Goal: Use online tool/utility: Utilize a website feature to perform a specific function

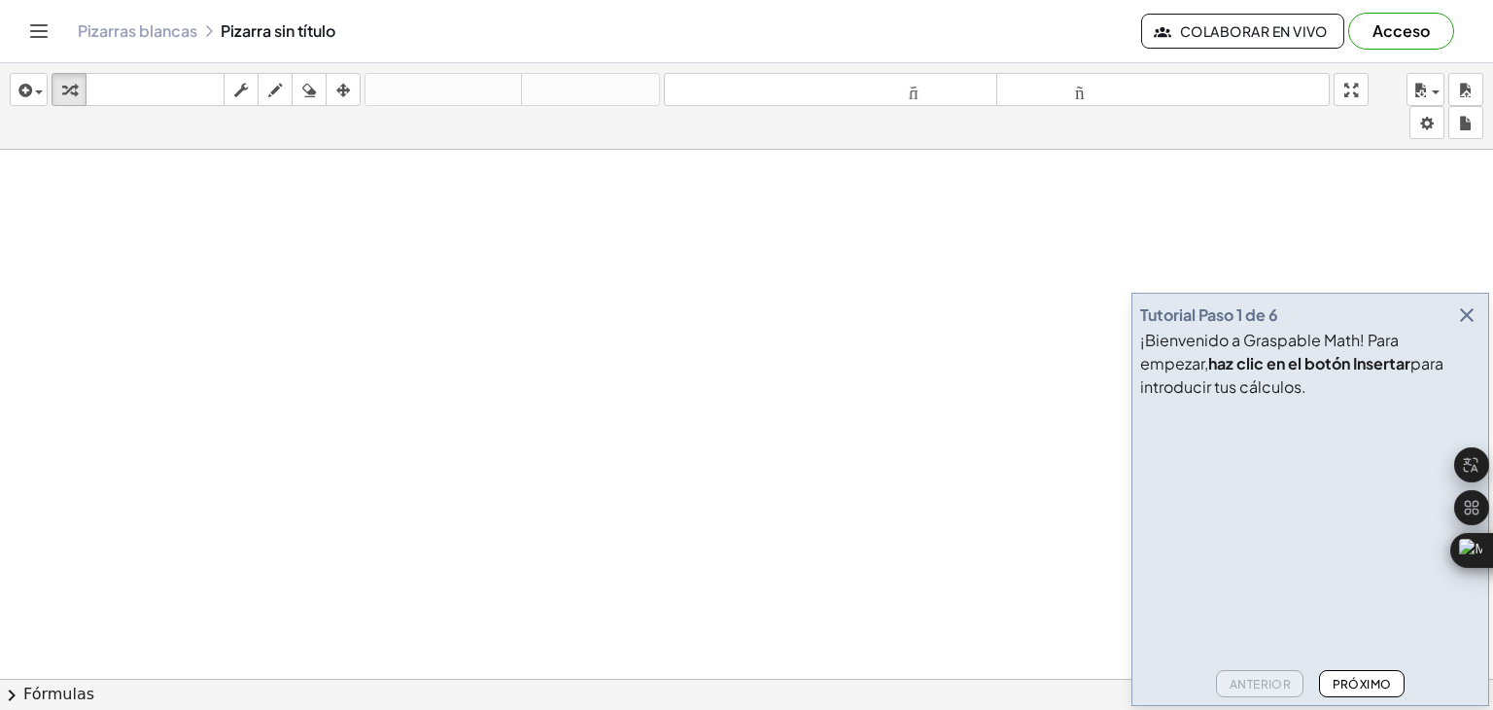
click at [1462, 313] on icon "button" at bounding box center [1467, 314] width 23 height 23
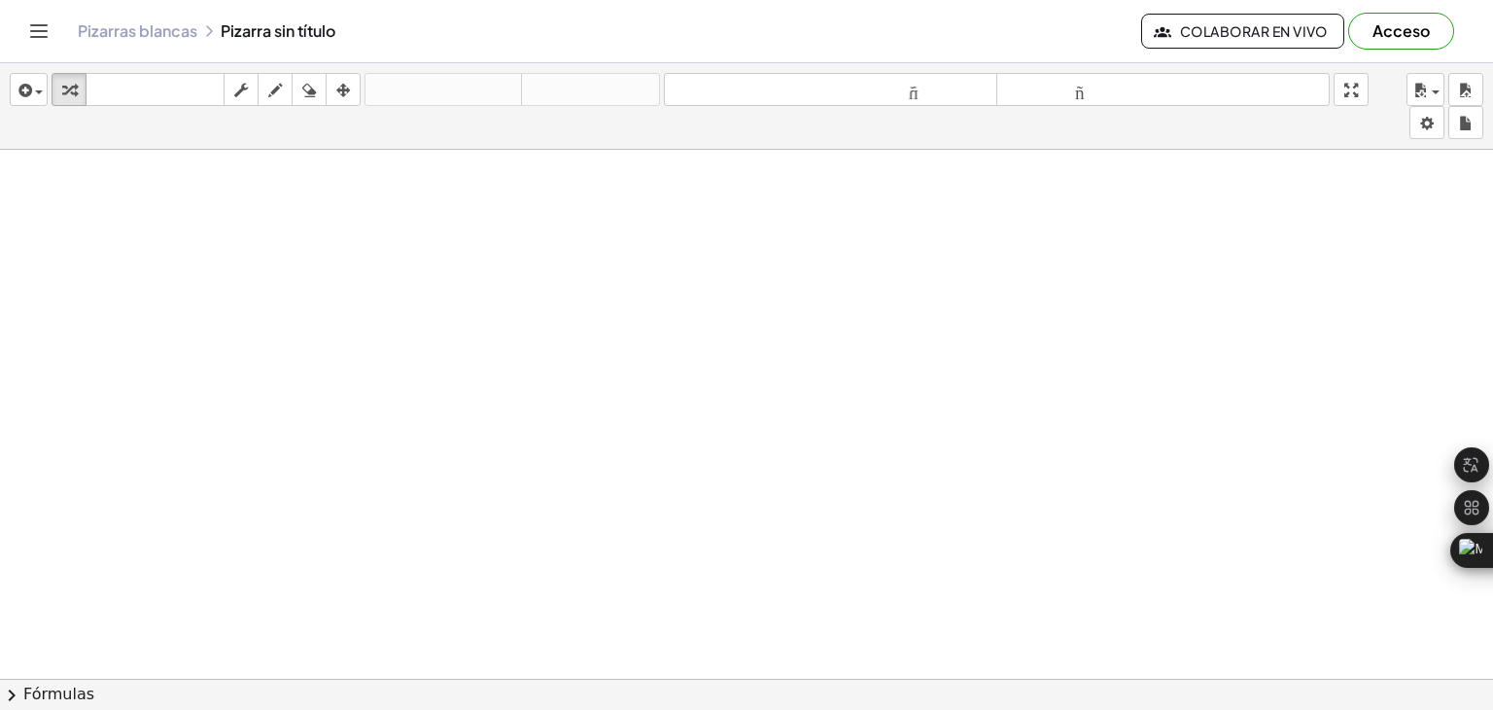
drag, startPoint x: 608, startPoint y: 394, endPoint x: 677, endPoint y: 409, distance: 70.8
click at [304, 80] on icon "button" at bounding box center [309, 90] width 14 height 23
click at [276, 90] on icon "button" at bounding box center [275, 90] width 14 height 23
drag, startPoint x: 424, startPoint y: 293, endPoint x: 428, endPoint y: 316, distance: 23.7
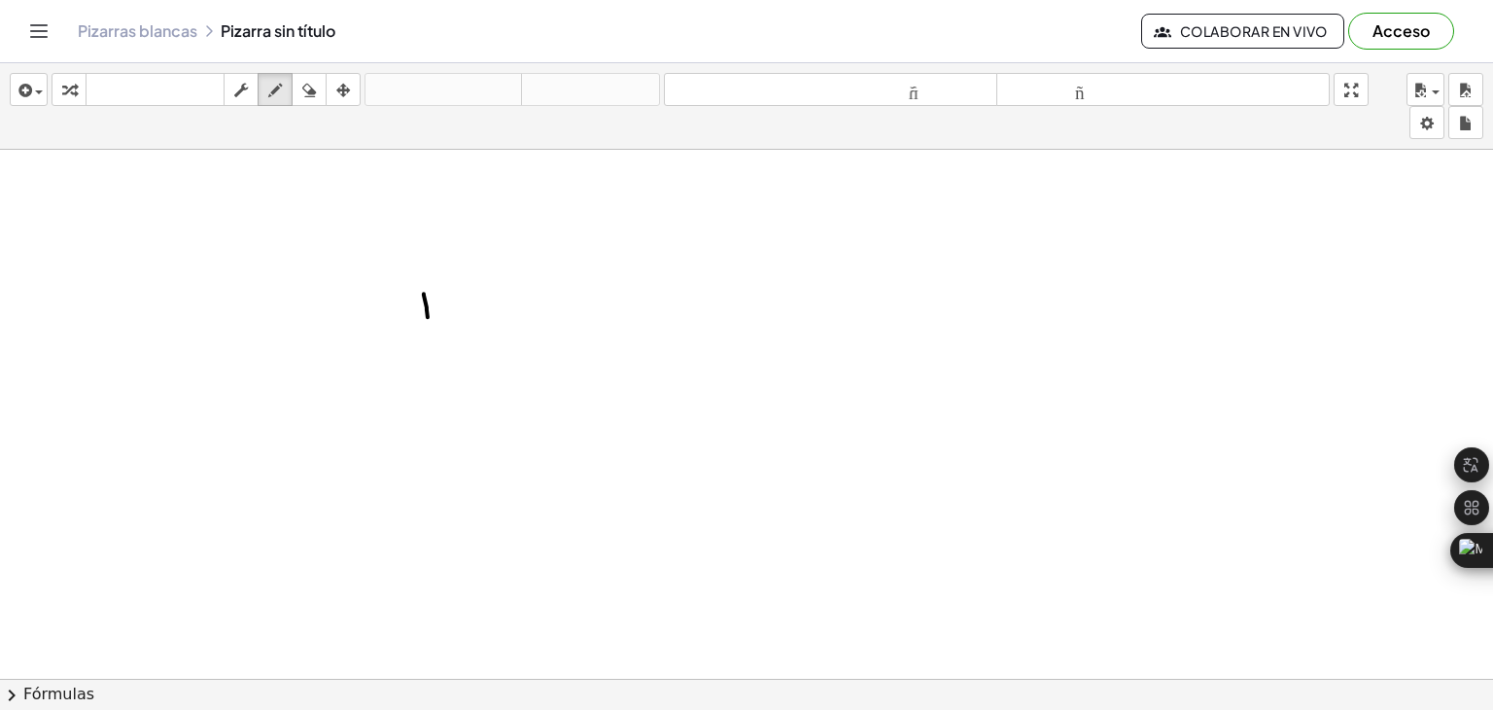
drag, startPoint x: 455, startPoint y: 297, endPoint x: 488, endPoint y: 335, distance: 51.0
drag, startPoint x: 517, startPoint y: 297, endPoint x: 525, endPoint y: 320, distance: 24.6
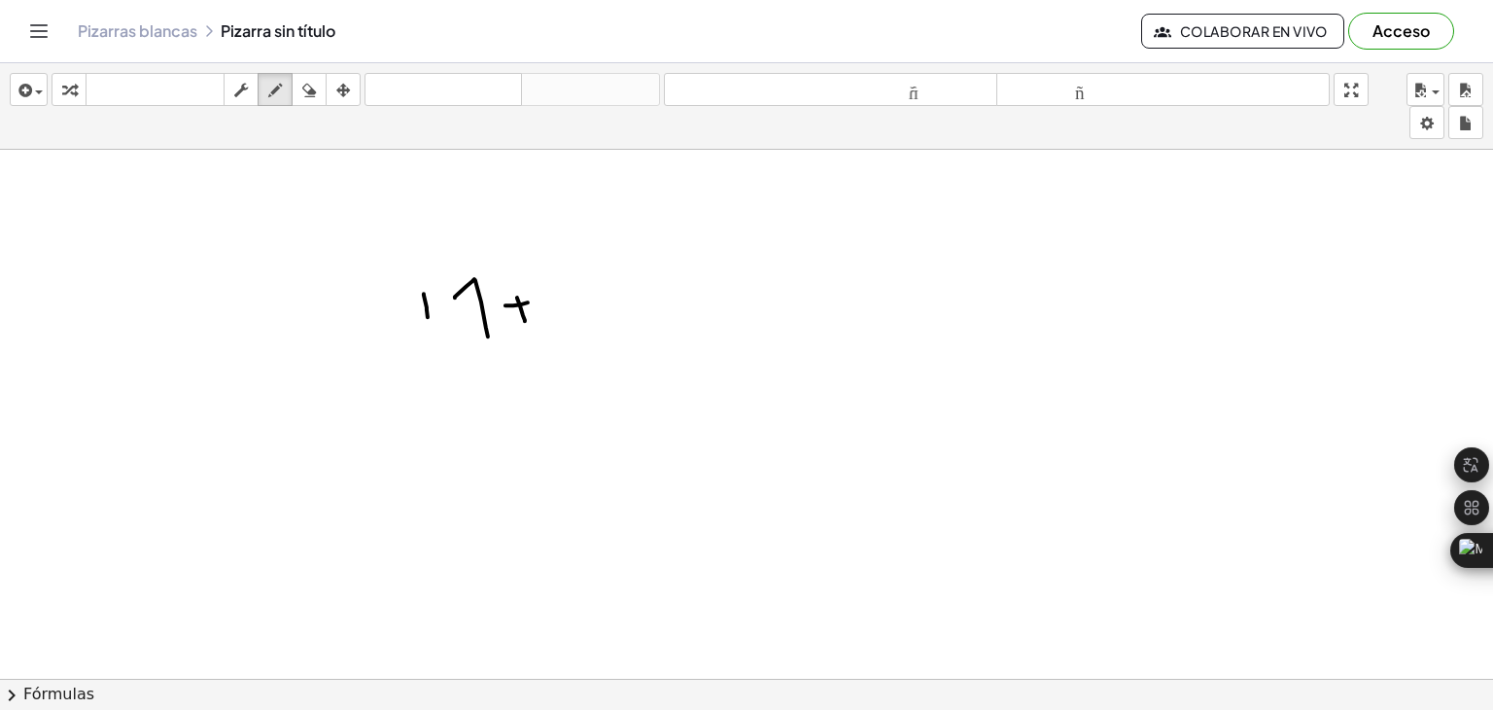
drag, startPoint x: 506, startPoint y: 304, endPoint x: 531, endPoint y: 298, distance: 25.9
drag, startPoint x: 552, startPoint y: 277, endPoint x: 578, endPoint y: 322, distance: 51.4
drag, startPoint x: 612, startPoint y: 290, endPoint x: 633, endPoint y: 291, distance: 21.4
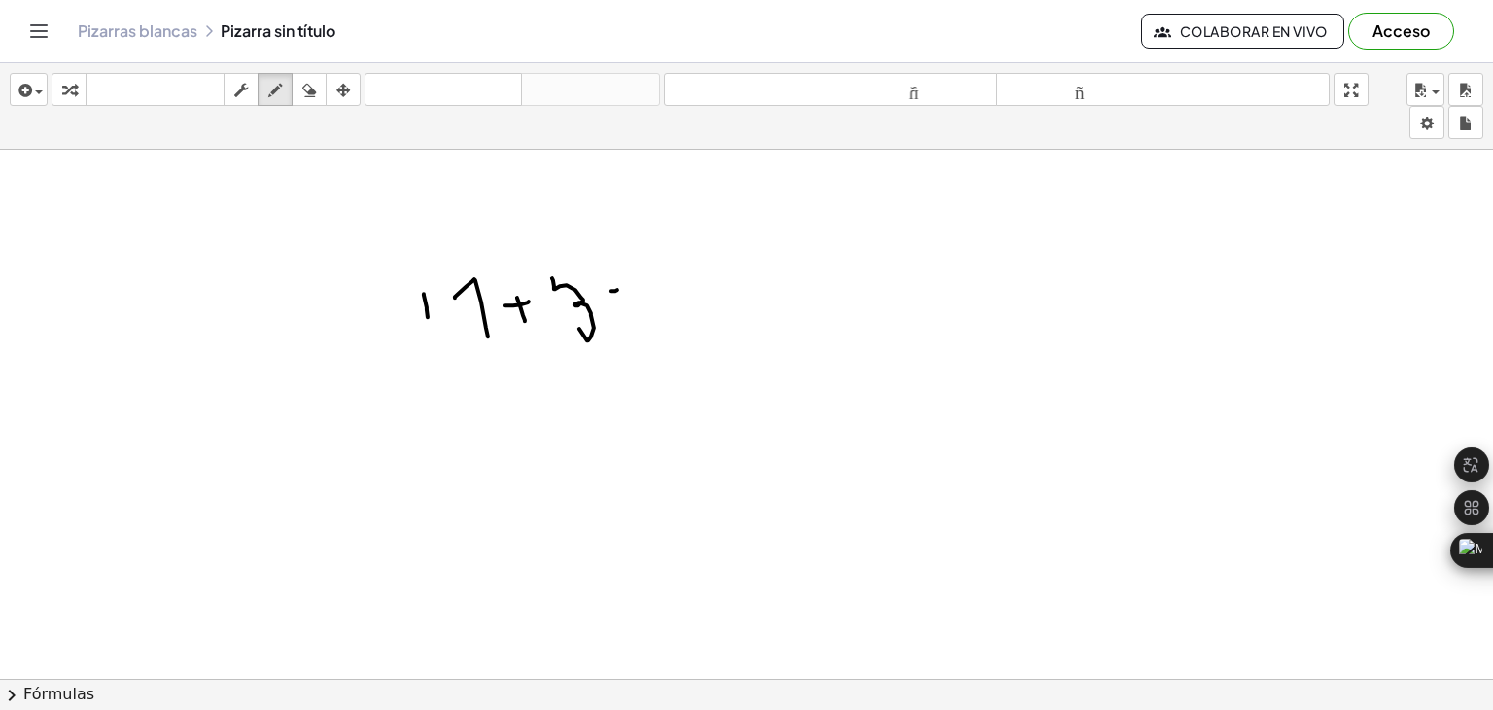
drag, startPoint x: 622, startPoint y: 297, endPoint x: 661, endPoint y: 284, distance: 40.9
drag, startPoint x: 697, startPoint y: 278, endPoint x: 793, endPoint y: 326, distance: 107.4
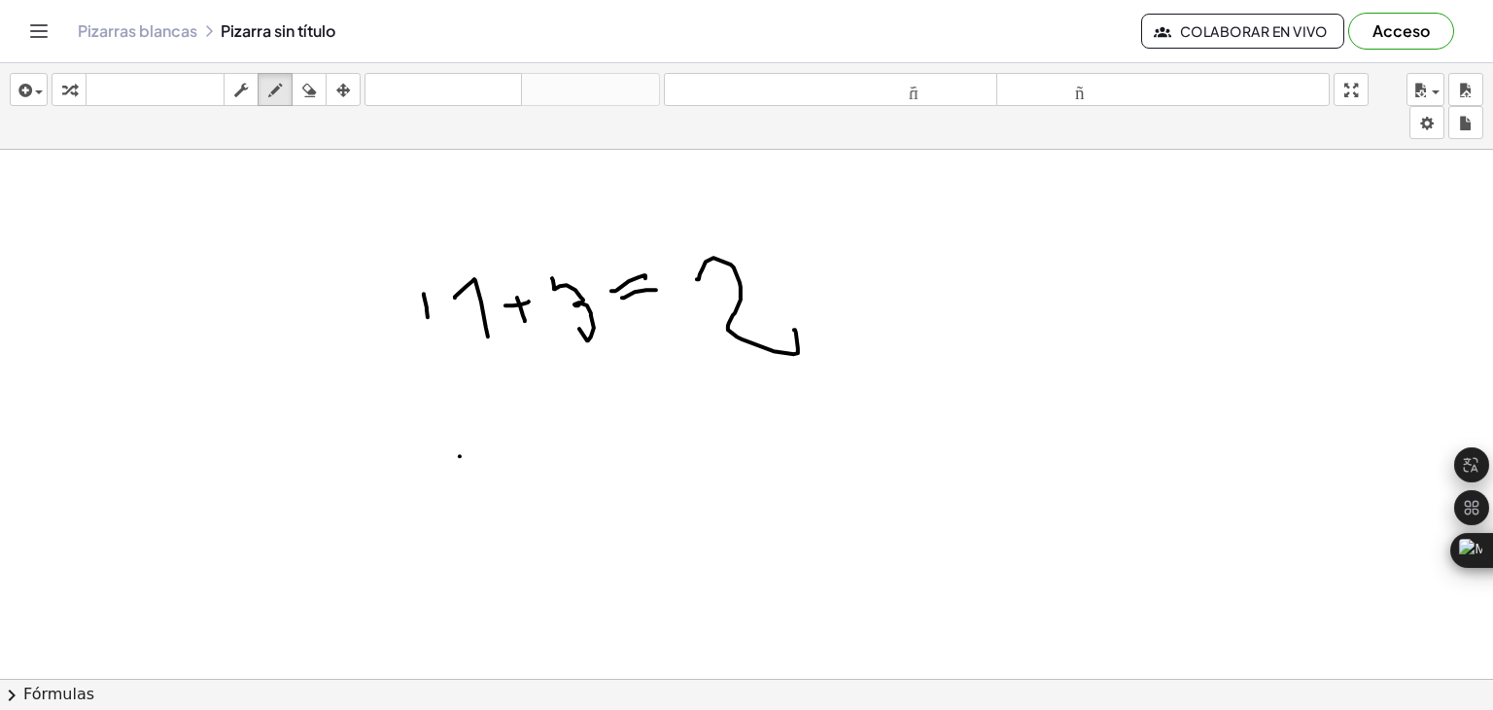
drag, startPoint x: 460, startPoint y: 455, endPoint x: 561, endPoint y: 433, distance: 103.6
click at [293, 98] on button "borrar" at bounding box center [309, 89] width 35 height 33
drag, startPoint x: 695, startPoint y: 242, endPoint x: 741, endPoint y: 312, distance: 83.6
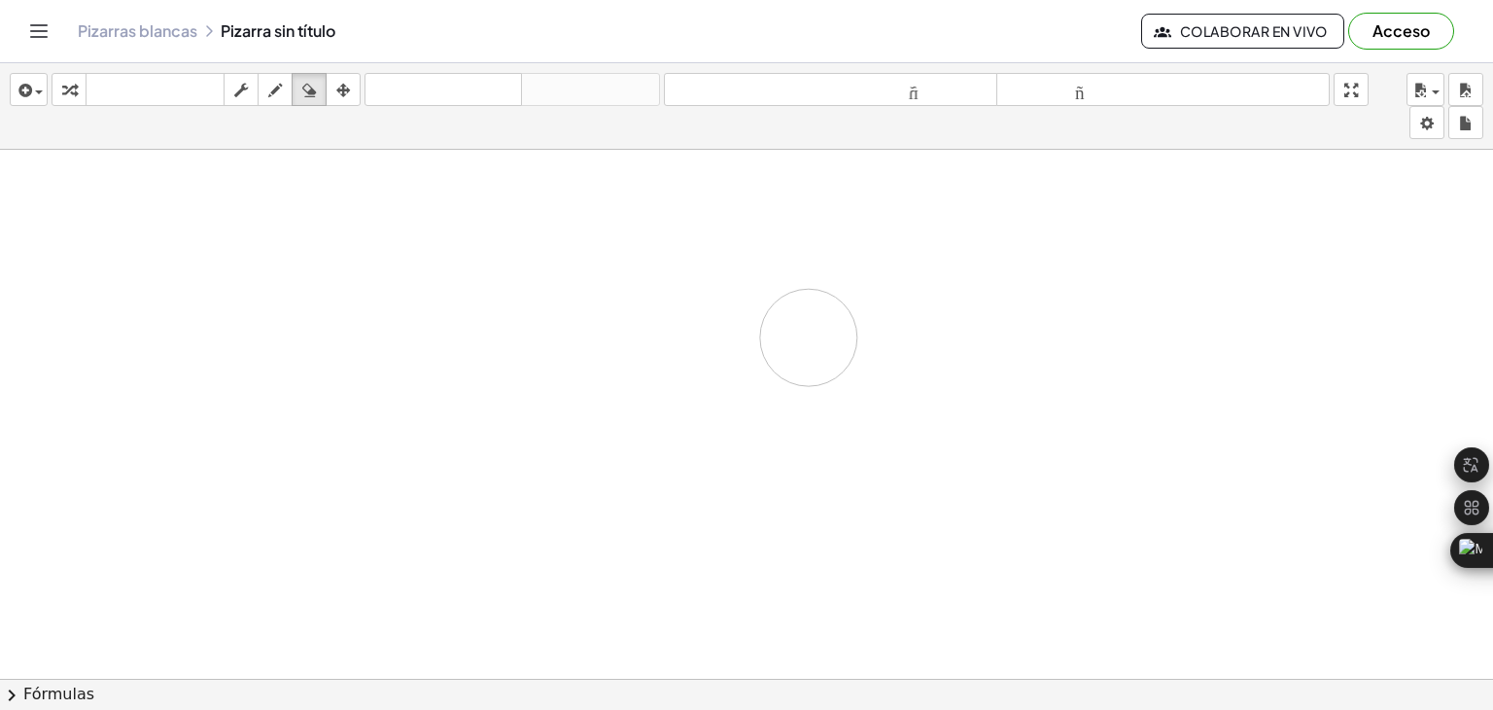
drag, startPoint x: 570, startPoint y: 438, endPoint x: 719, endPoint y: 332, distance: 182.7
click at [36, 95] on div "button" at bounding box center [29, 89] width 28 height 23
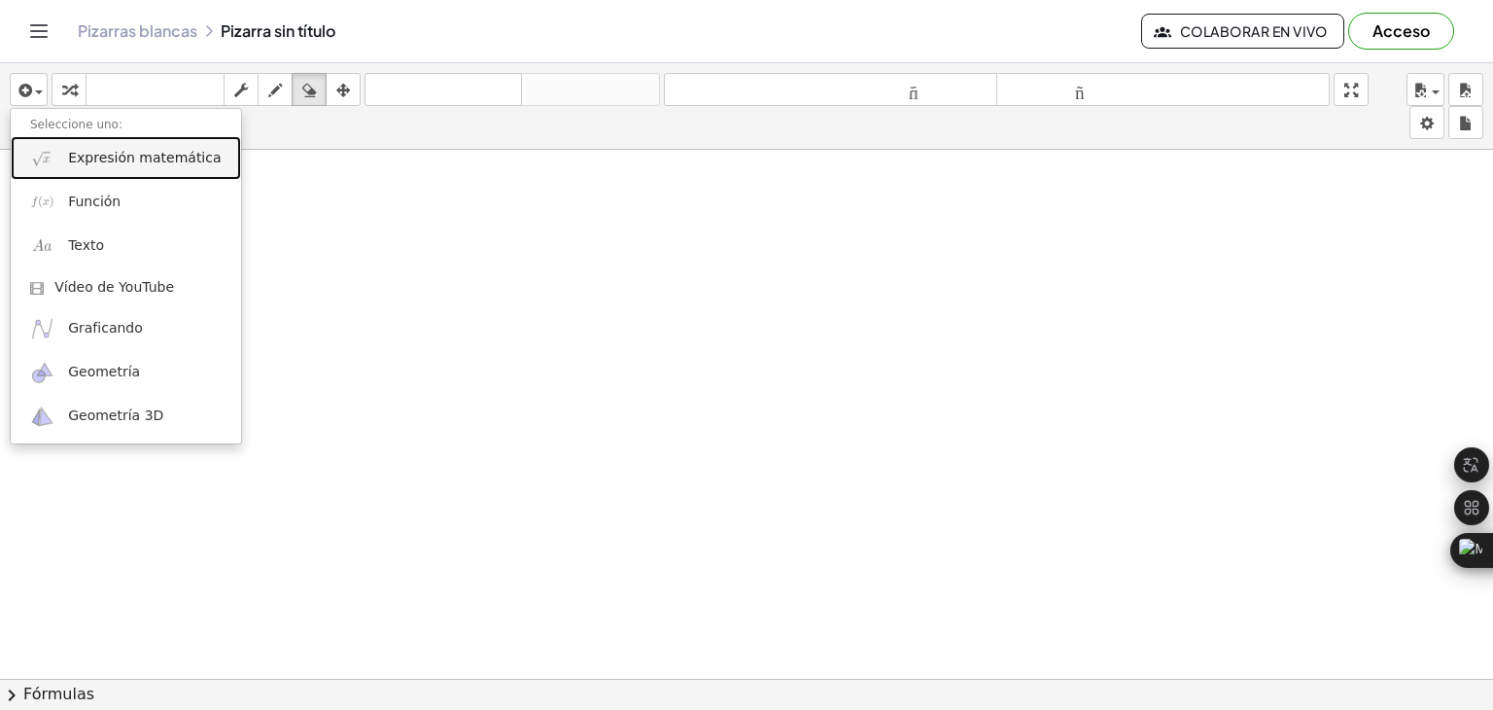
click at [144, 150] on font "Expresión matemática" at bounding box center [144, 158] width 153 height 16
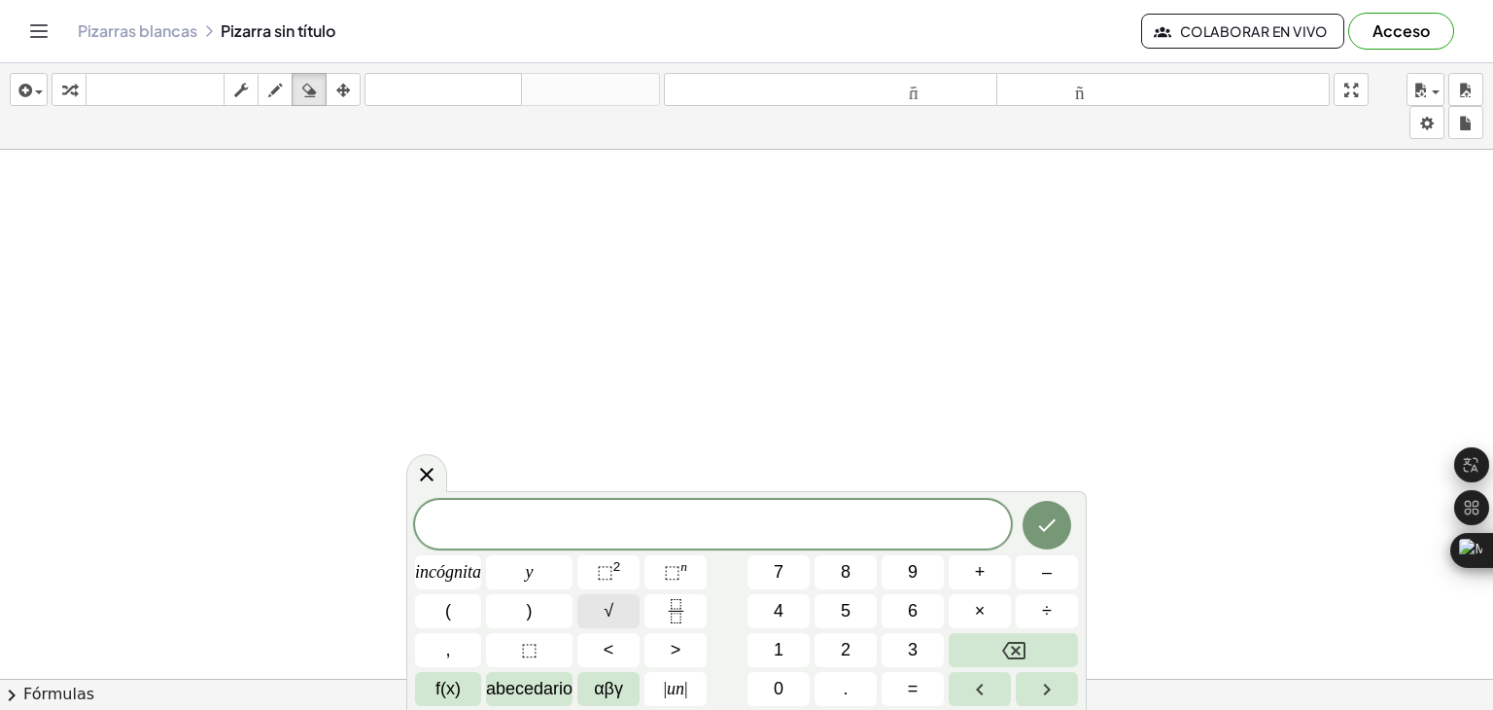
click at [606, 605] on font "√" at bounding box center [609, 610] width 10 height 19
click at [918, 647] on font "3" at bounding box center [913, 649] width 10 height 19
click at [918, 682] on button "=" at bounding box center [913, 689] width 62 height 34
click at [1018, 644] on icon "Retroceso" at bounding box center [1013, 650] width 23 height 23
click at [1048, 526] on icon "Hecho" at bounding box center [1046, 523] width 23 height 23
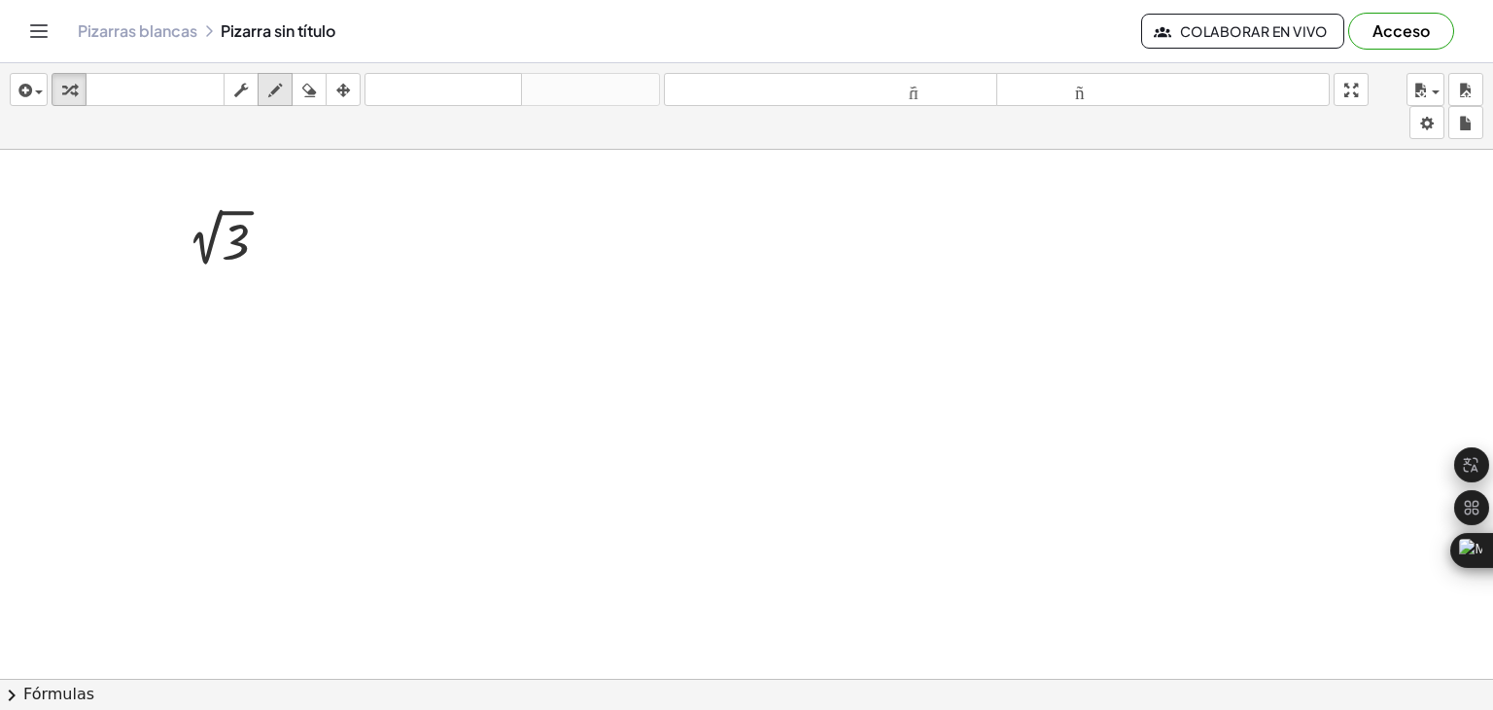
click at [281, 86] on icon "button" at bounding box center [275, 90] width 14 height 23
drag, startPoint x: 276, startPoint y: 238, endPoint x: 307, endPoint y: 239, distance: 31.1
drag, startPoint x: 276, startPoint y: 250, endPoint x: 301, endPoint y: 255, distance: 25.7
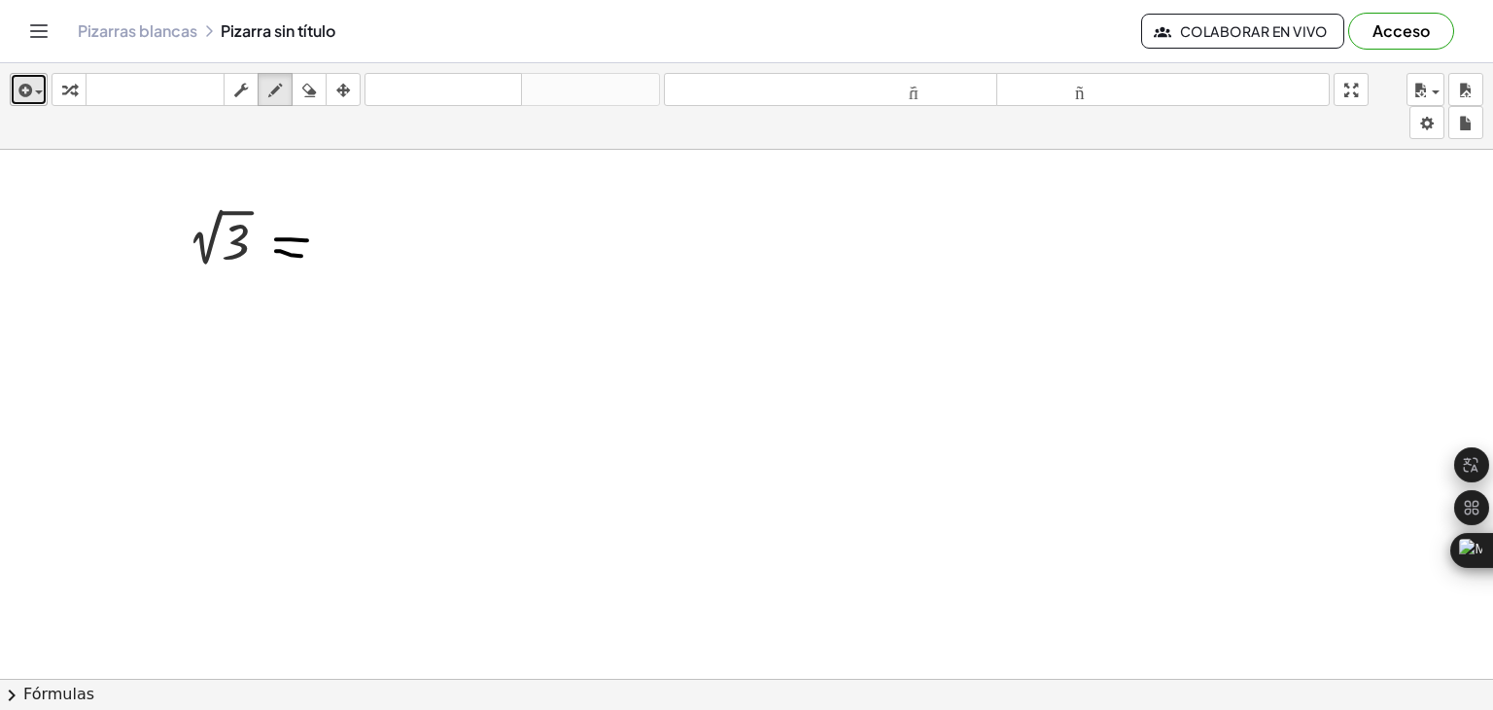
click at [34, 87] on span "button" at bounding box center [34, 93] width 4 height 14
